Goal: Communication & Community: Ask a question

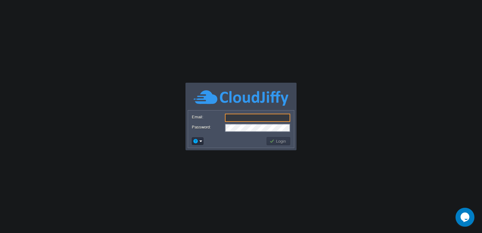
type input "[EMAIL_ADDRESS][DOMAIN_NAME]"
click at [278, 139] on button "Login" at bounding box center [279, 141] width 18 height 6
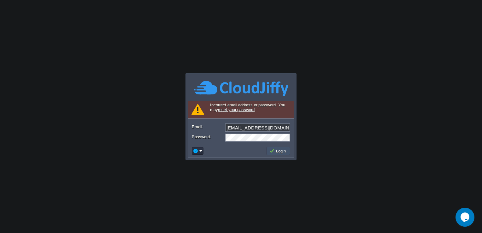
click at [277, 150] on button "Login" at bounding box center [279, 151] width 18 height 6
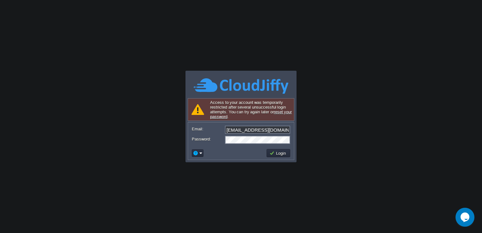
click at [279, 111] on link "reset your password" at bounding box center [251, 114] width 82 height 9
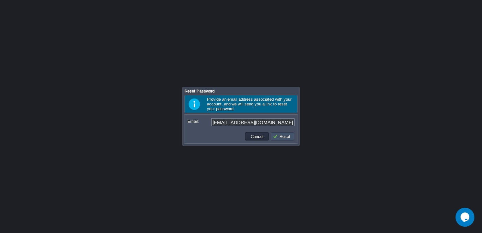
click at [286, 134] on button "Reset" at bounding box center [282, 137] width 19 height 6
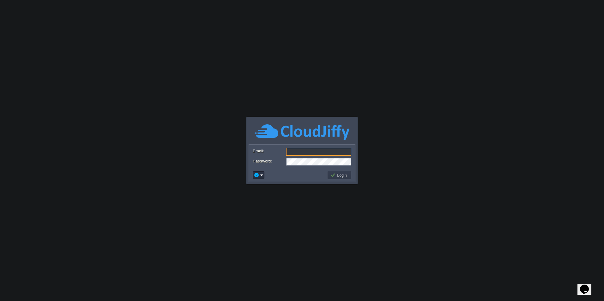
type input "[EMAIL_ADDRESS][DOMAIN_NAME]"
click at [332, 173] on button "Login" at bounding box center [339, 175] width 18 height 6
click at [331, 173] on button "Login" at bounding box center [339, 175] width 18 height 6
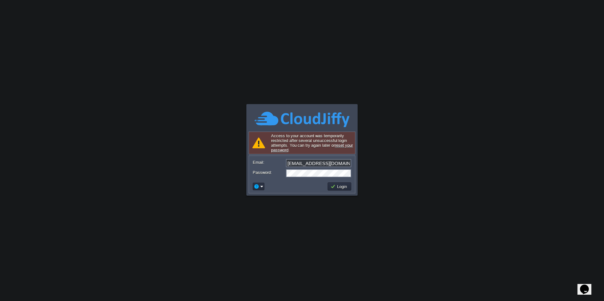
click at [339, 149] on div "Access to your account was temporarily restricted after several unsuccessful lo…" at bounding box center [301, 143] width 107 height 23
click at [341, 147] on link "reset your password" at bounding box center [312, 147] width 82 height 9
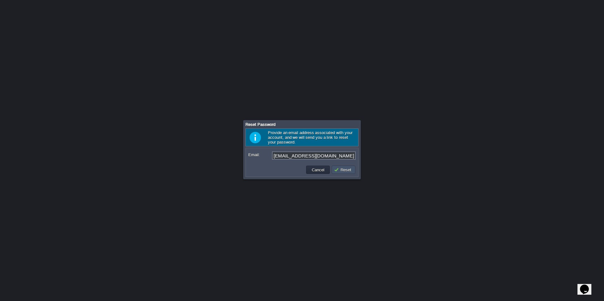
click at [341, 169] on button "Reset" at bounding box center [343, 170] width 19 height 6
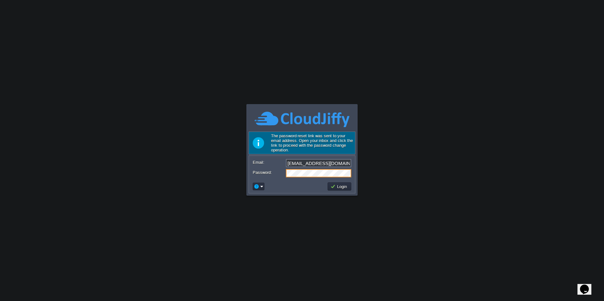
click at [284, 175] on div "Password:" at bounding box center [302, 173] width 99 height 8
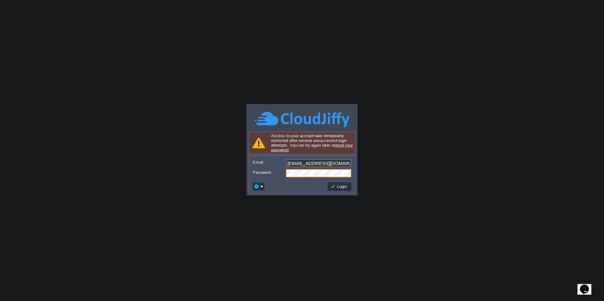
click at [589, 285] on icon "Chat widget" at bounding box center [584, 289] width 9 height 9
type input "50660723865"
